Goal: Information Seeking & Learning: Find contact information

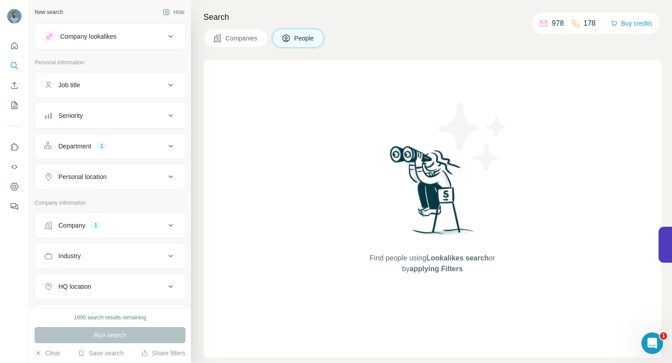
click at [169, 225] on icon at bounding box center [171, 225] width 4 height 3
click at [72, 285] on icon "button" at bounding box center [69, 283] width 7 height 7
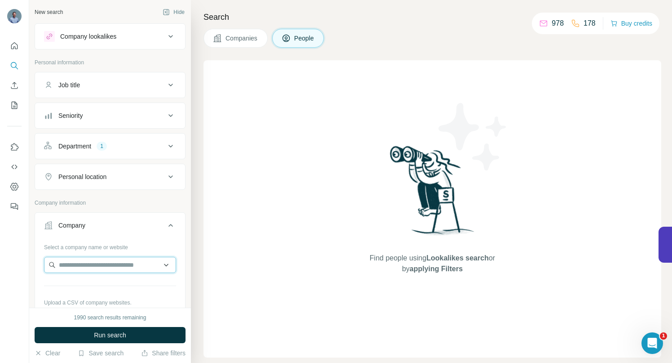
click at [72, 263] on input "text" at bounding box center [110, 265] width 132 height 16
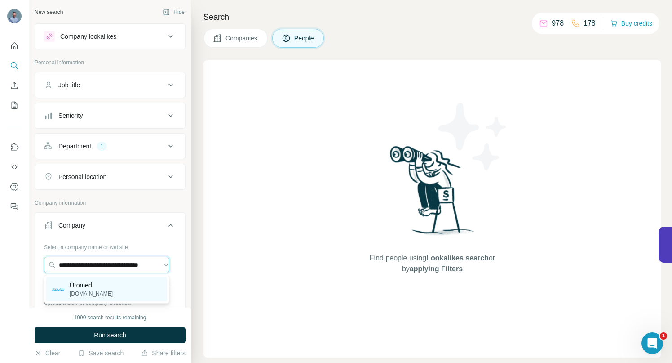
type input "**********"
click at [87, 286] on p "Uromed" at bounding box center [91, 284] width 43 height 9
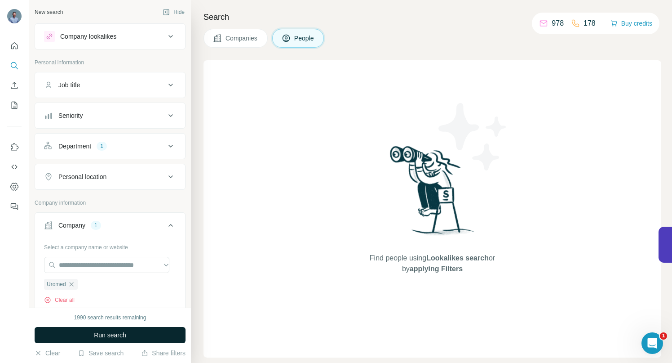
click at [90, 332] on button "Run search" at bounding box center [110, 335] width 151 height 16
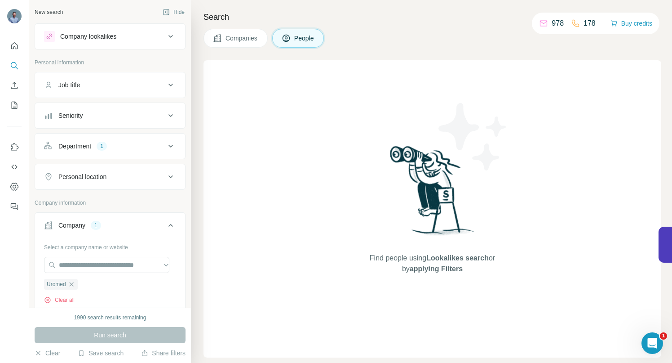
click at [236, 35] on span "Companies" at bounding box center [242, 38] width 33 height 9
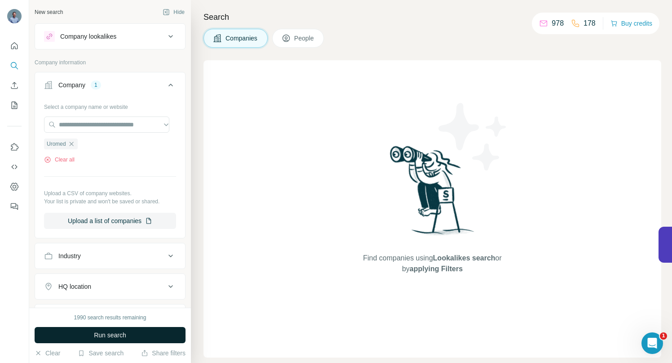
click at [111, 336] on span "Run search" at bounding box center [110, 334] width 32 height 9
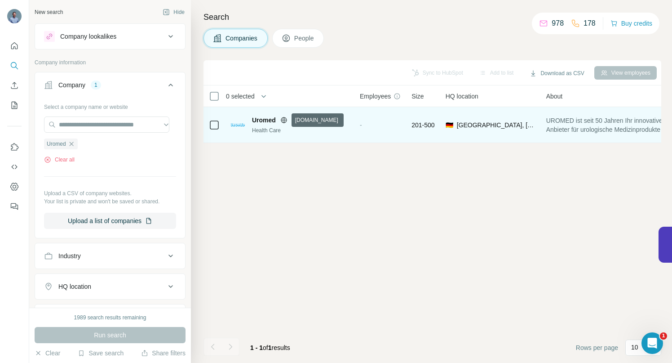
click at [284, 119] on icon at bounding box center [283, 119] width 7 height 7
